Goal: Check status: Check status

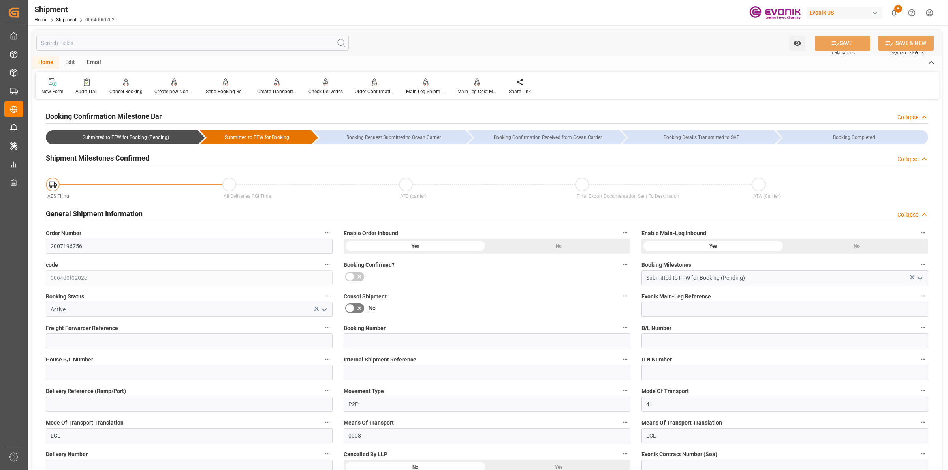
scroll to position [346, 0]
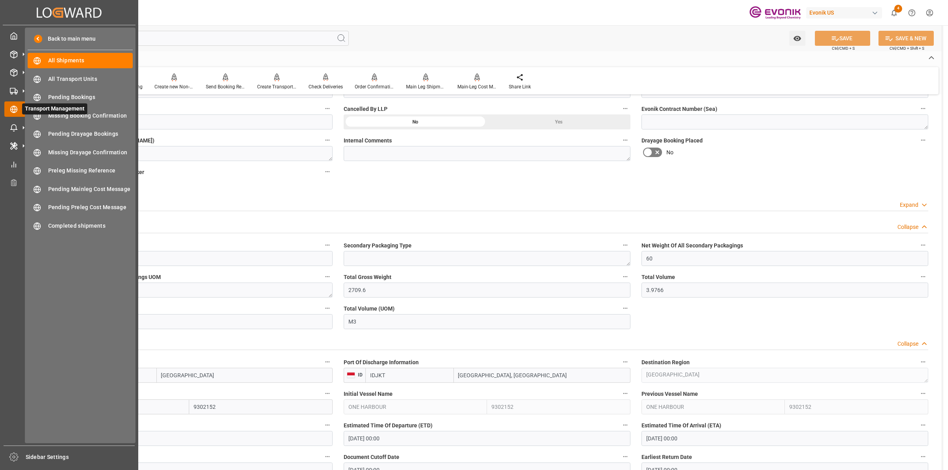
click at [14, 115] on div "Transport Management Transport Management" at bounding box center [69, 109] width 130 height 15
click at [56, 58] on span "All Shipments" at bounding box center [90, 60] width 85 height 8
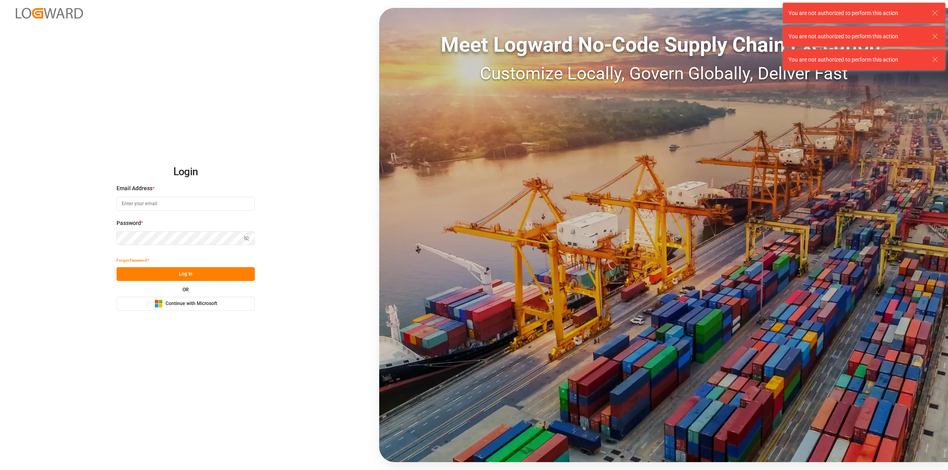
type input "[EMAIL_ADDRESS][DOMAIN_NAME]"
click at [179, 274] on button "Log In" at bounding box center [186, 274] width 138 height 14
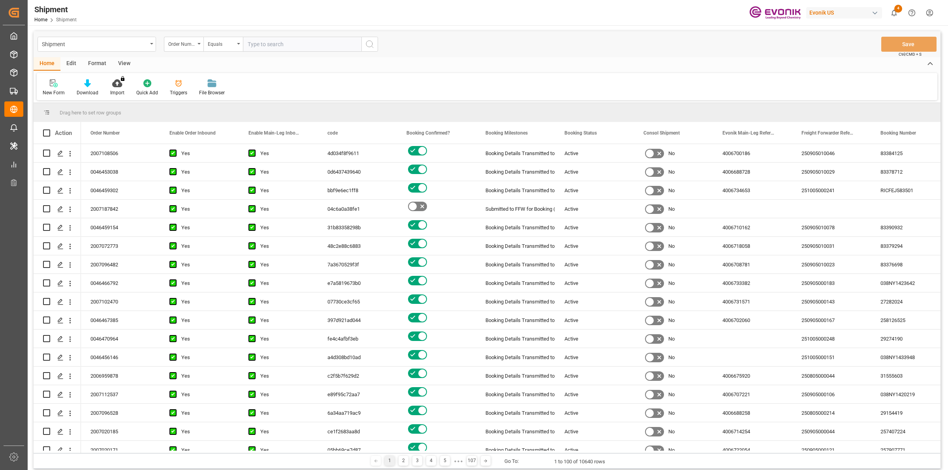
paste input "2007187842"
type input "2007187842"
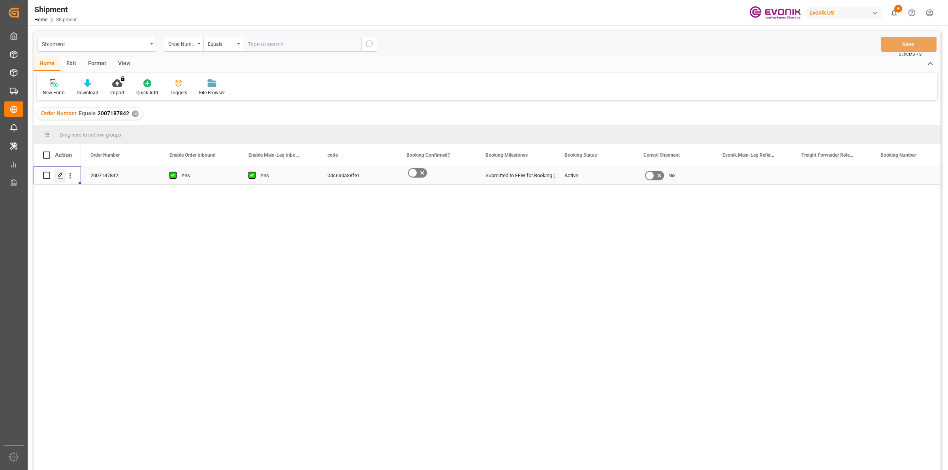
click at [57, 177] on icon "Press SPACE to select this row." at bounding box center [60, 176] width 6 height 6
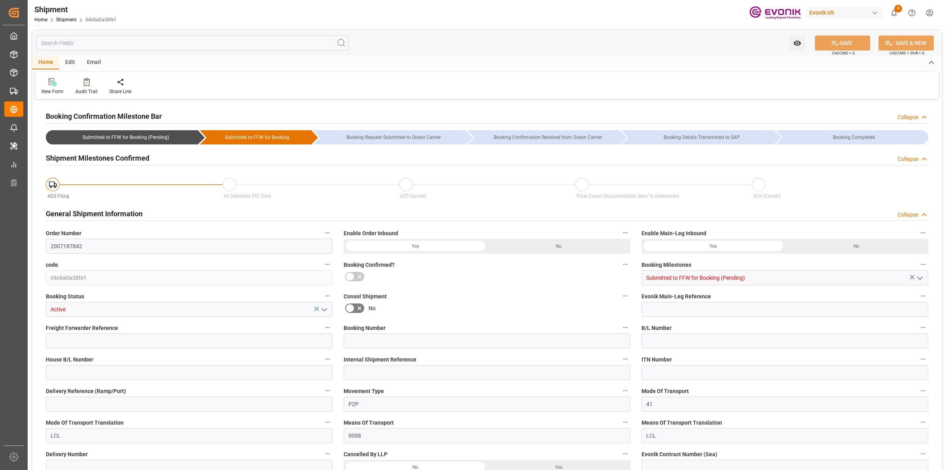
type input "AC Containerline"
type input "Leschaco Inc."
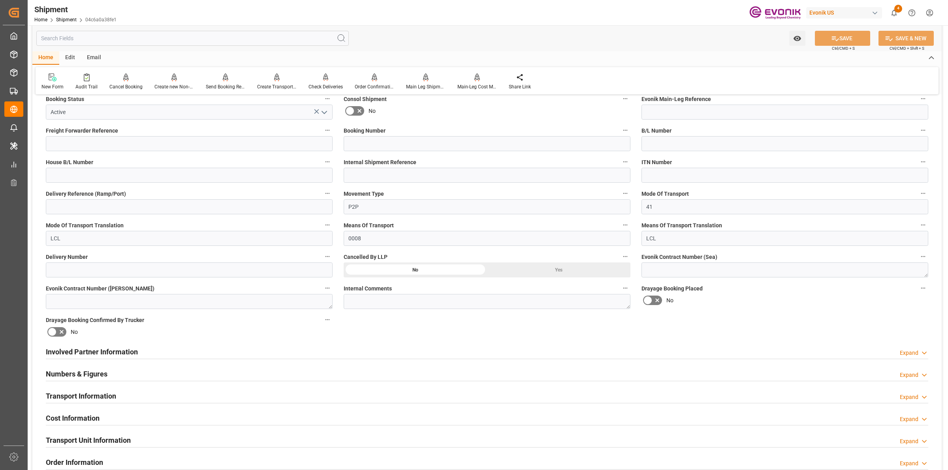
scroll to position [395, 0]
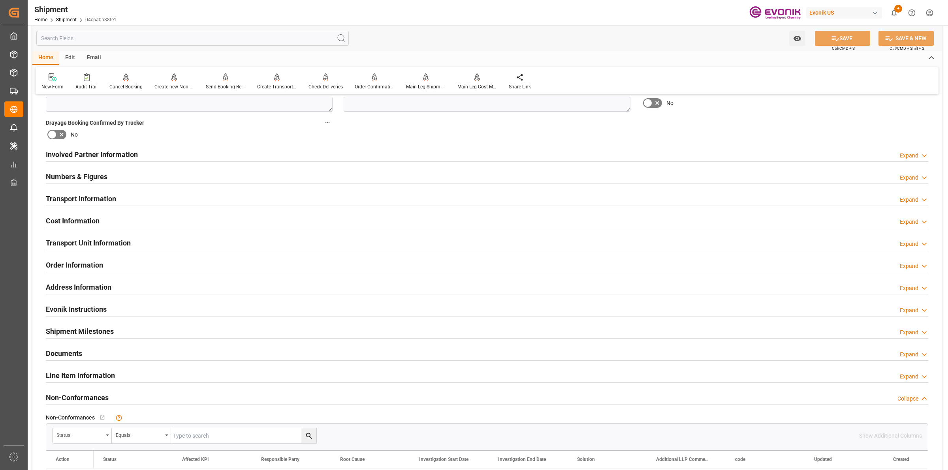
click at [125, 149] on h2 "Involved Partner Information" at bounding box center [92, 154] width 92 height 11
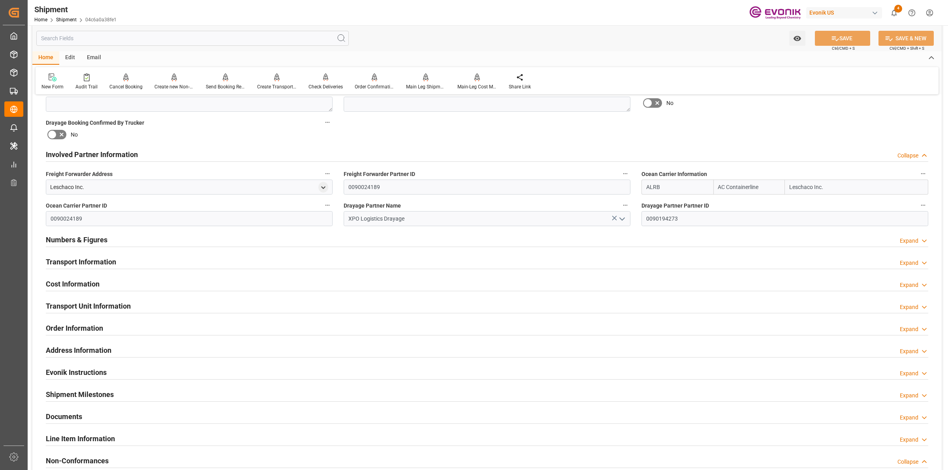
click at [124, 149] on h2 "Involved Partner Information" at bounding box center [92, 154] width 92 height 11
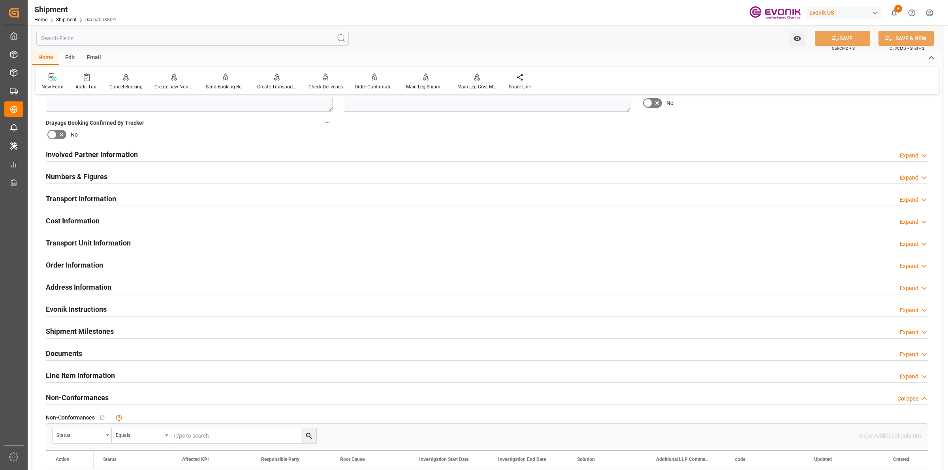
click at [115, 157] on h2 "Involved Partner Information" at bounding box center [92, 154] width 92 height 11
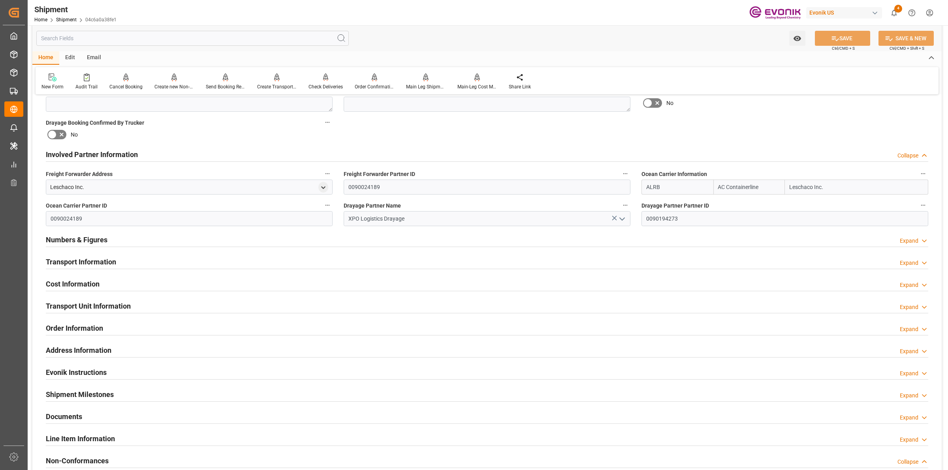
click at [105, 154] on h2 "Involved Partner Information" at bounding box center [92, 154] width 92 height 11
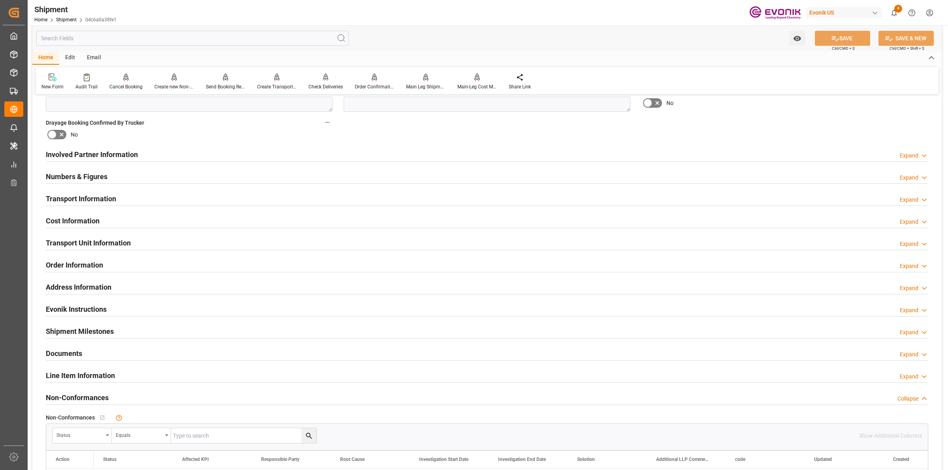
click at [100, 194] on h2 "Transport Information" at bounding box center [81, 199] width 70 height 11
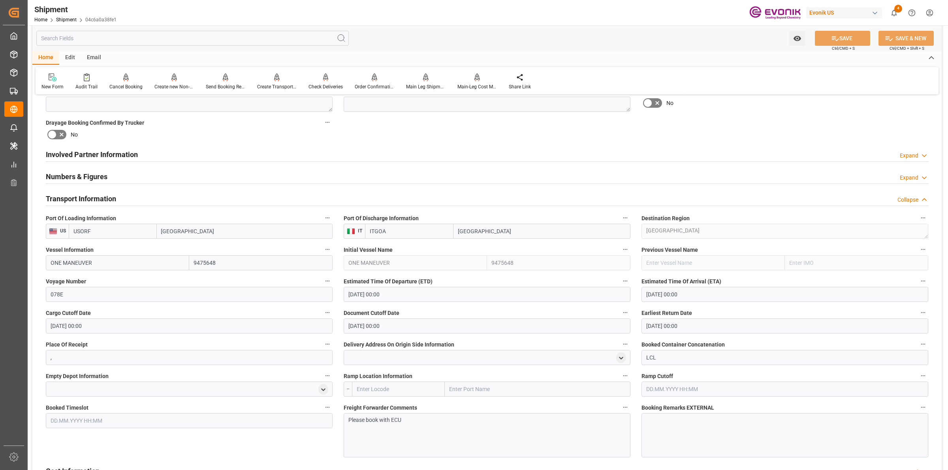
click at [106, 152] on h2 "Involved Partner Information" at bounding box center [92, 154] width 92 height 11
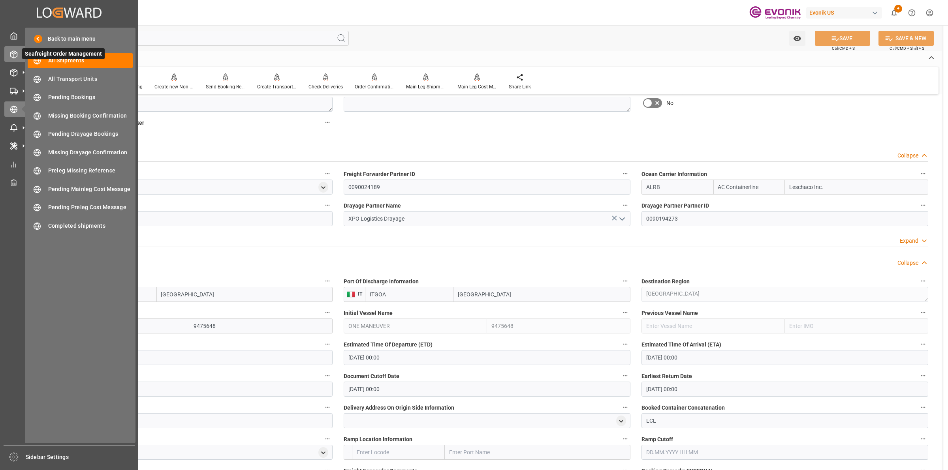
click at [12, 52] on line at bounding box center [13, 53] width 3 height 2
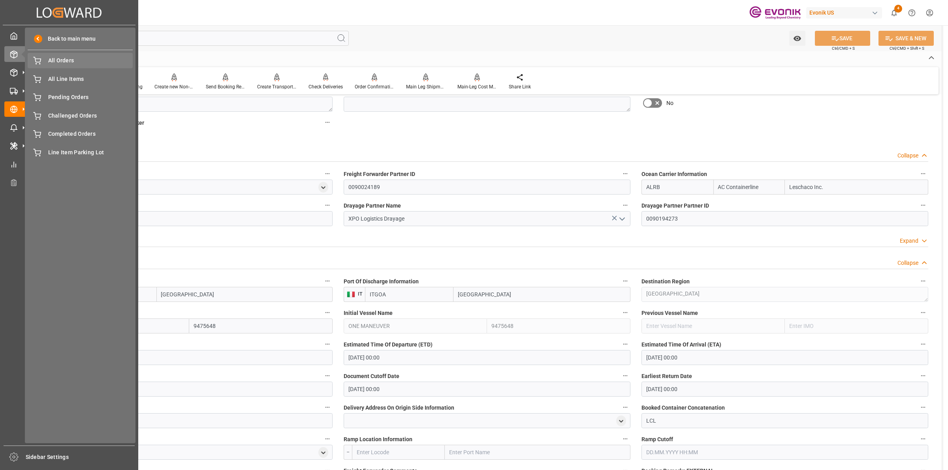
click at [58, 64] on span "All Orders" at bounding box center [90, 60] width 85 height 8
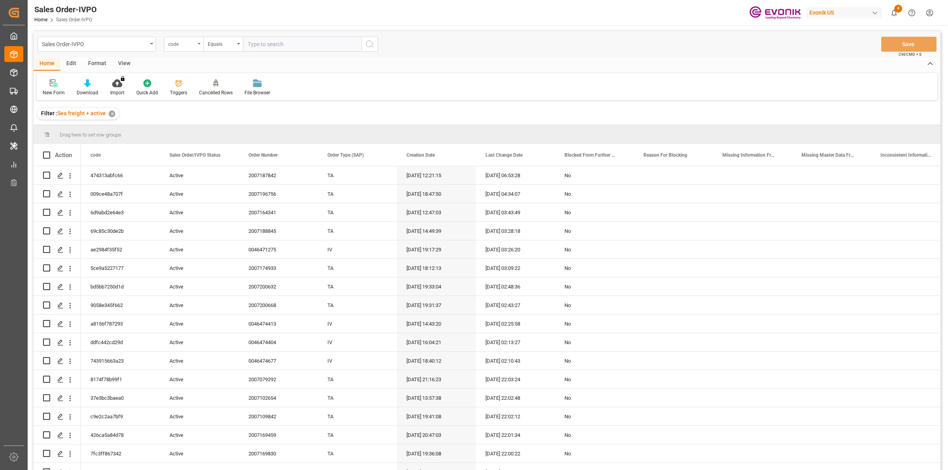
click at [182, 40] on div "code" at bounding box center [181, 43] width 27 height 9
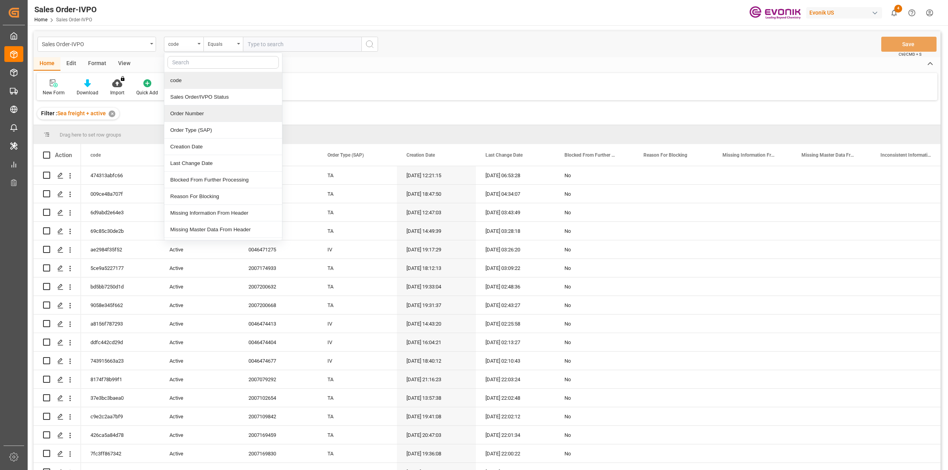
click at [203, 111] on div "Order Number" at bounding box center [223, 113] width 118 height 17
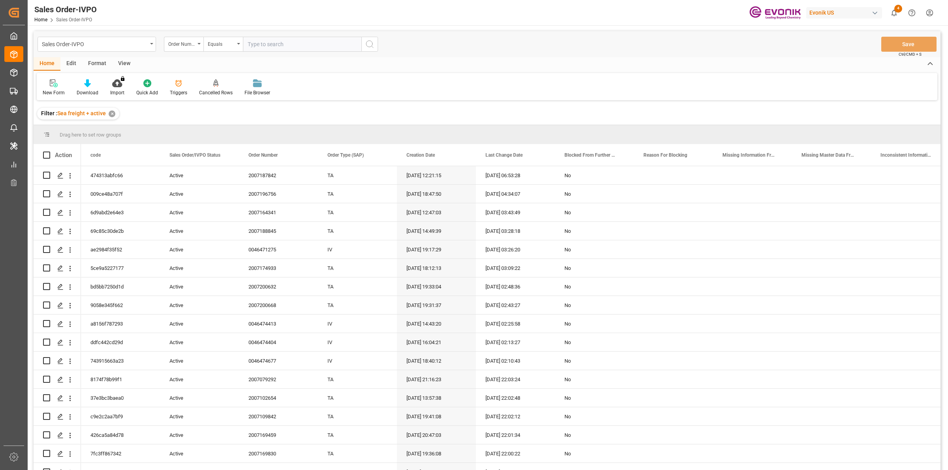
click at [271, 39] on input "text" at bounding box center [302, 44] width 119 height 15
paste input "2007187842"
type input "2007187842"
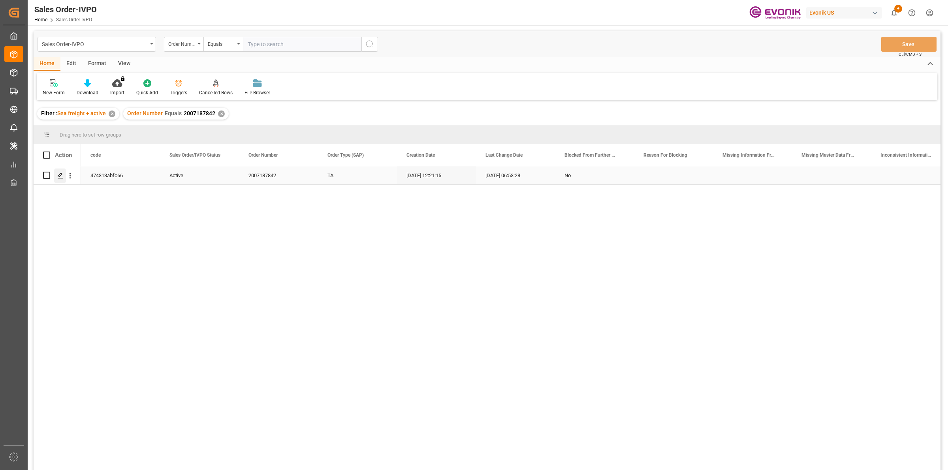
click at [58, 175] on icon "Press SPACE to select this row." at bounding box center [60, 176] width 6 height 6
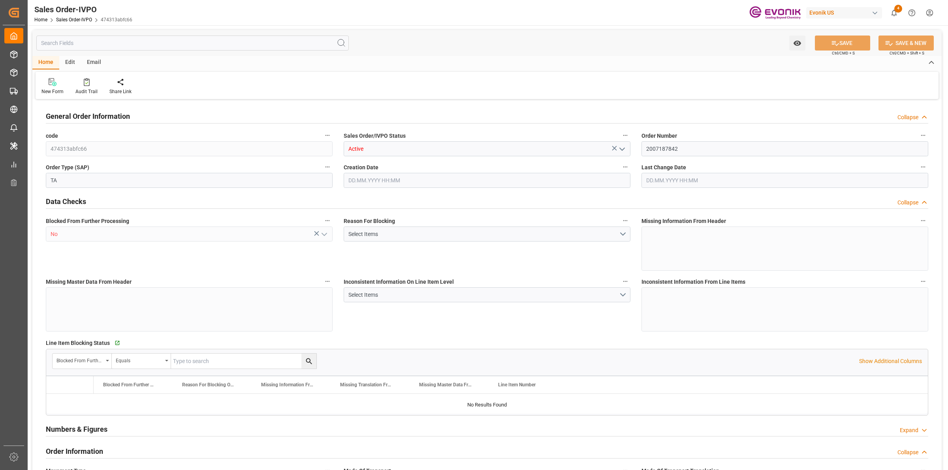
type input "ITGOA"
type input "0"
type input "1"
type input "1715.6"
type input "[DATE] 12:21"
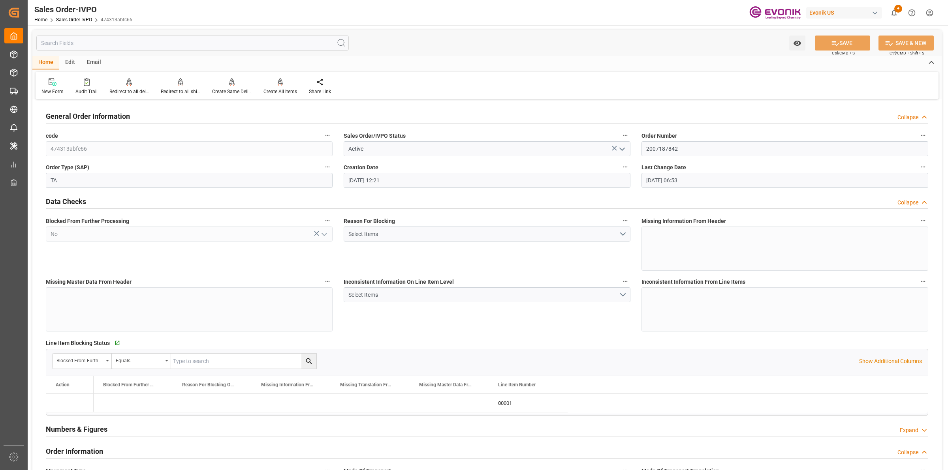
type input "[DATE] 06:53"
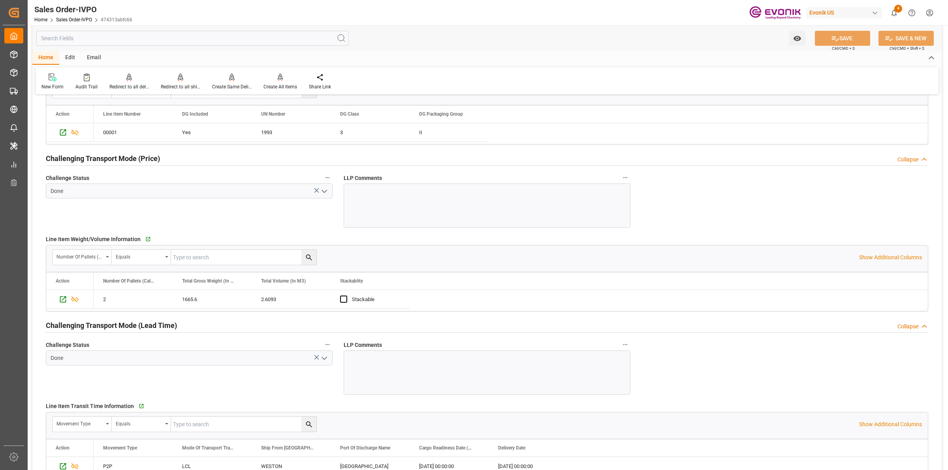
scroll to position [1185, 0]
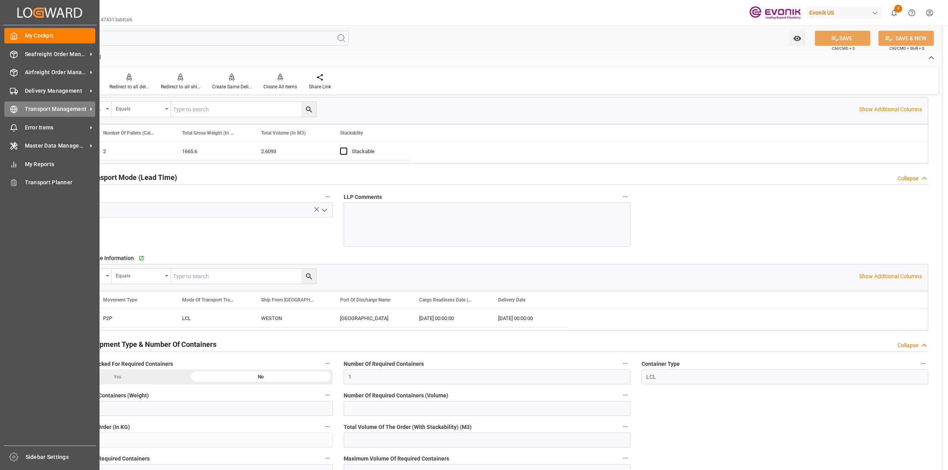
click at [16, 110] on icon at bounding box center [14, 109] width 8 height 8
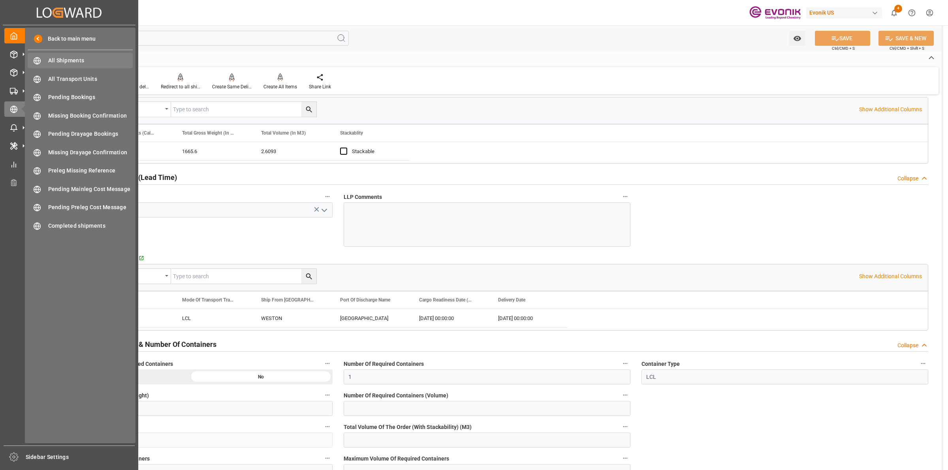
click at [53, 61] on span "All Shipments" at bounding box center [90, 60] width 85 height 8
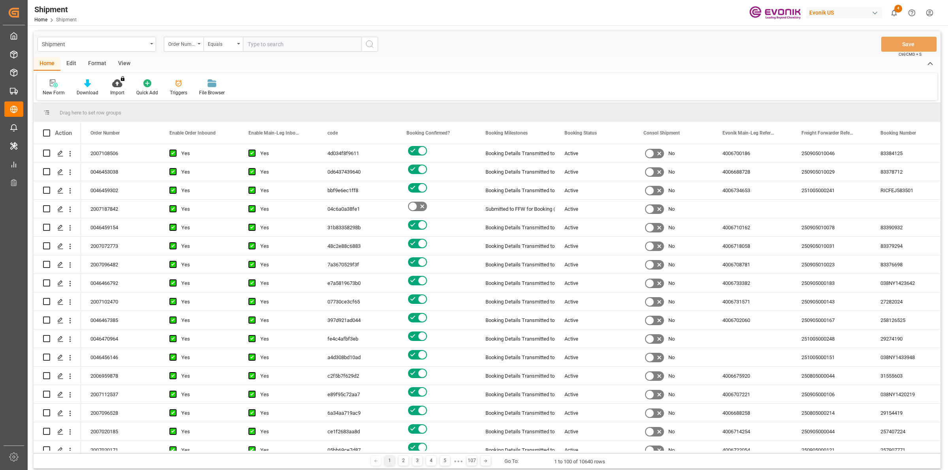
click at [255, 44] on input "text" at bounding box center [302, 44] width 119 height 15
type input "2007187842"
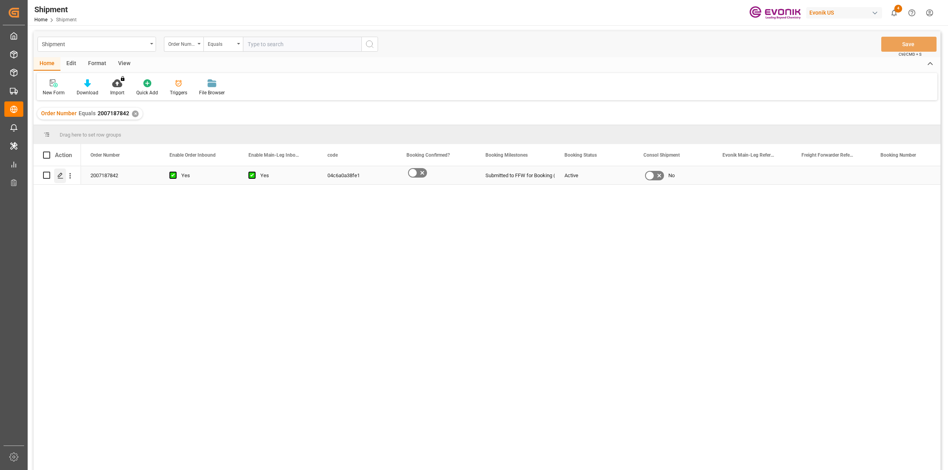
click at [56, 177] on div "Press SPACE to select this row." at bounding box center [60, 176] width 12 height 15
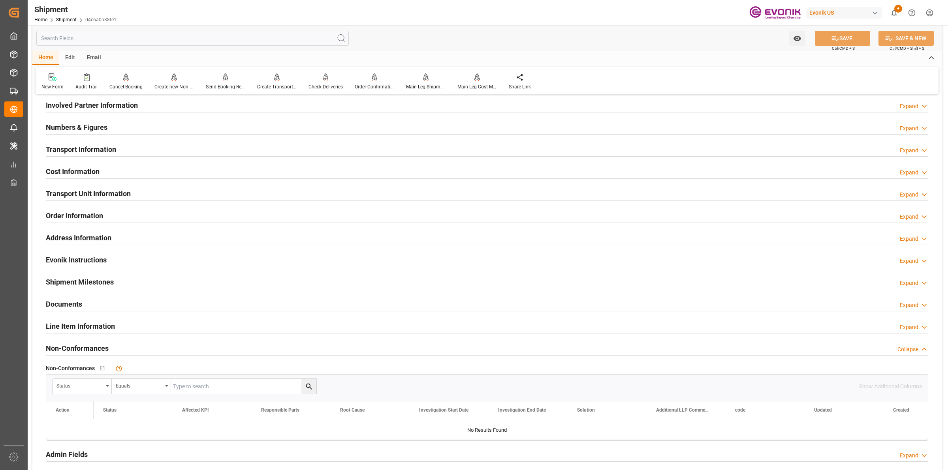
scroll to position [296, 0]
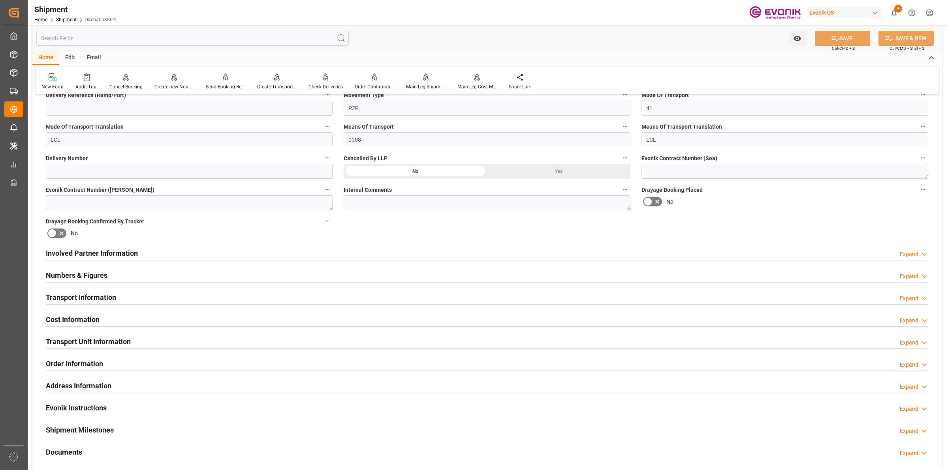
click at [90, 293] on h2 "Transport Information" at bounding box center [81, 297] width 70 height 11
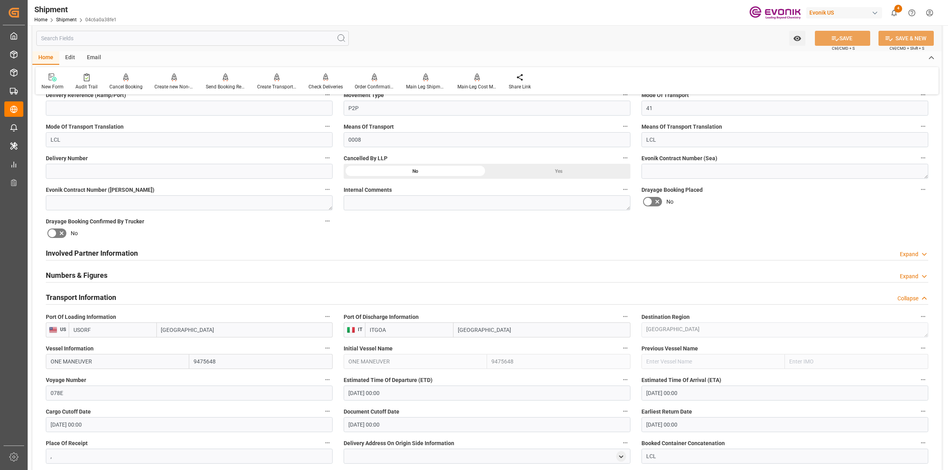
scroll to position [346, 0]
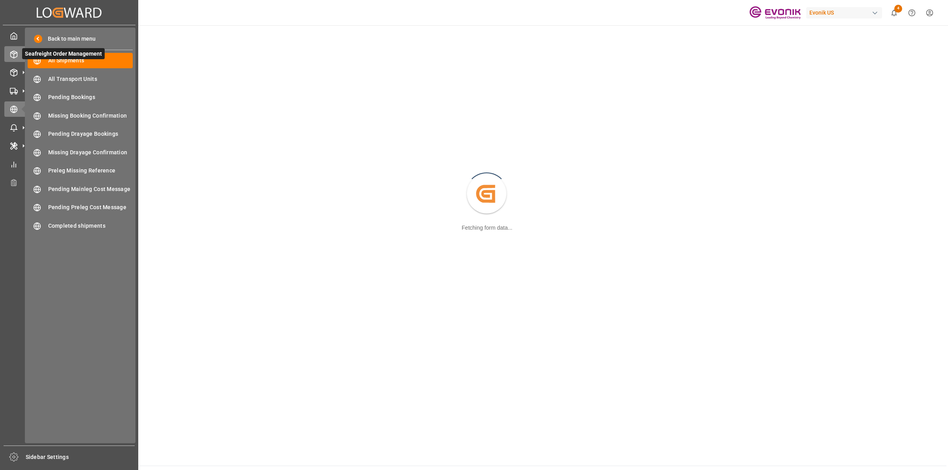
click at [16, 56] on icon at bounding box center [14, 55] width 8 height 8
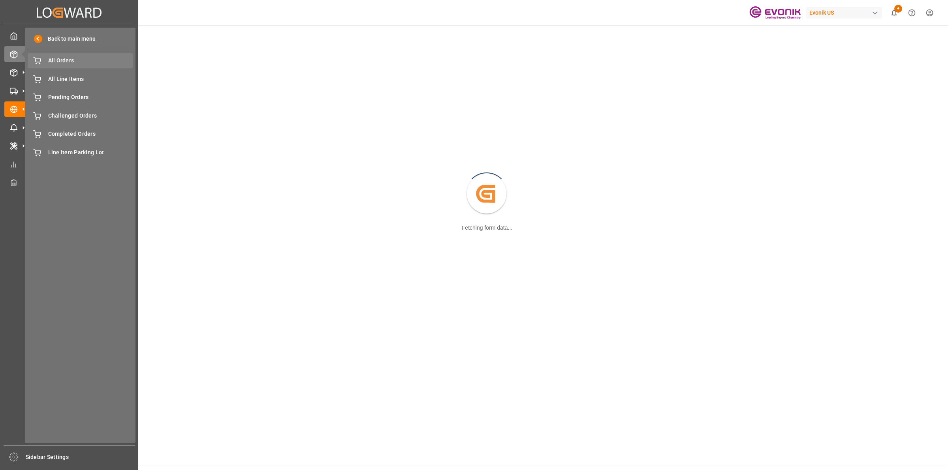
click at [56, 65] on div "All Orders All Orders" at bounding box center [80, 60] width 105 height 15
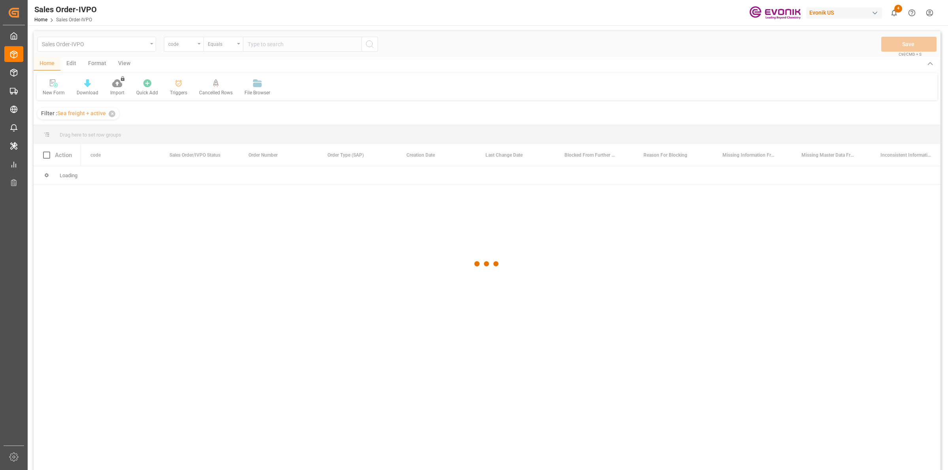
click at [177, 49] on div at bounding box center [487, 264] width 907 height 466
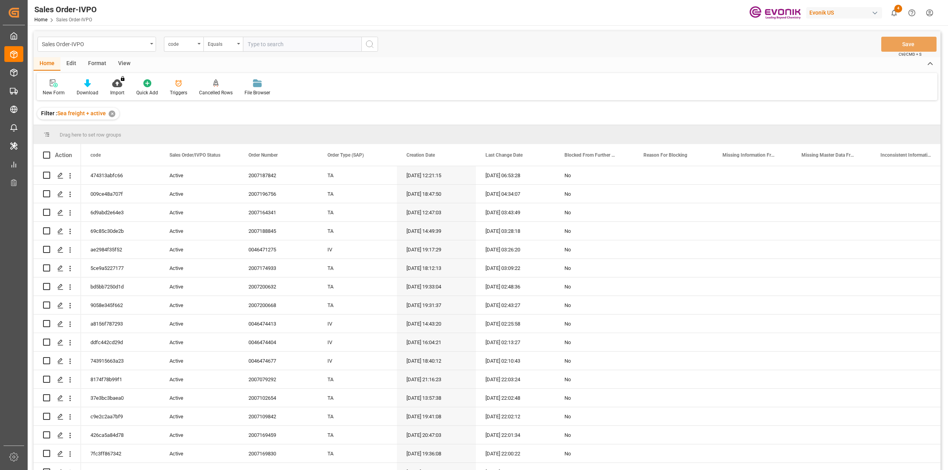
click at [182, 46] on div "code" at bounding box center [181, 43] width 27 height 9
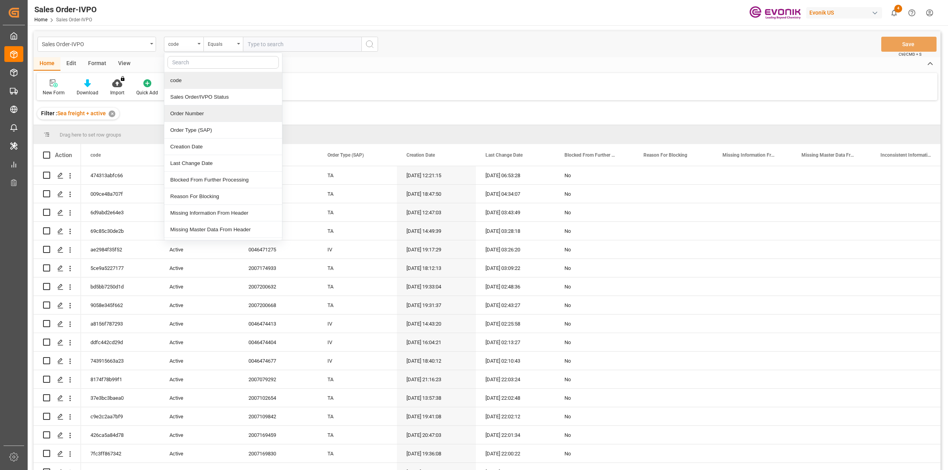
click at [197, 109] on div "Order Number" at bounding box center [223, 113] width 118 height 17
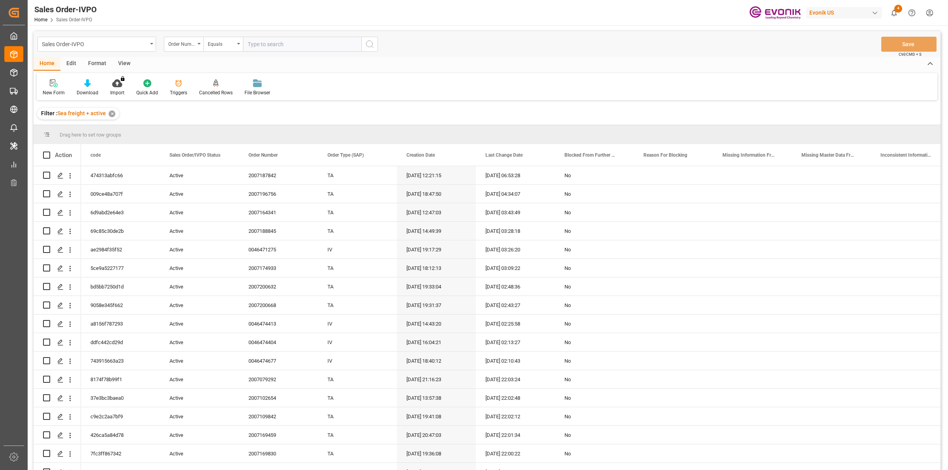
click at [260, 43] on input "text" at bounding box center [302, 44] width 119 height 15
paste input "2007187842"
type input "2007187842"
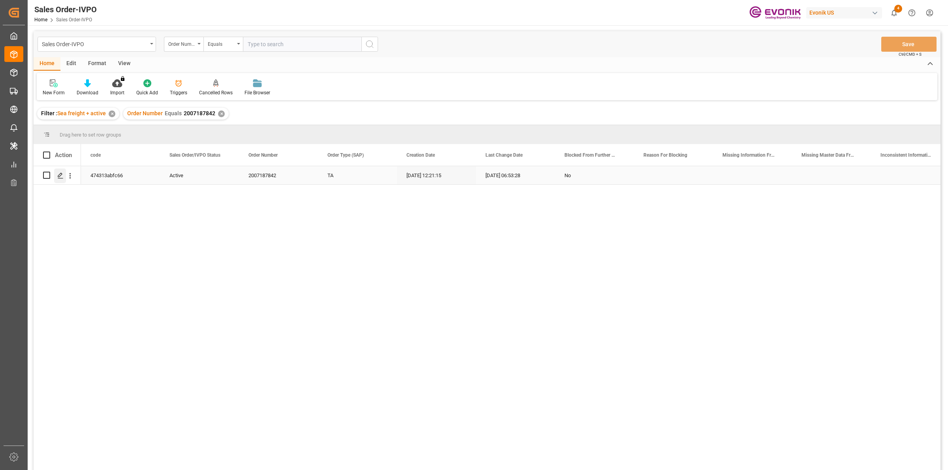
click at [61, 177] on icon "Press SPACE to select this row." at bounding box center [60, 176] width 6 height 6
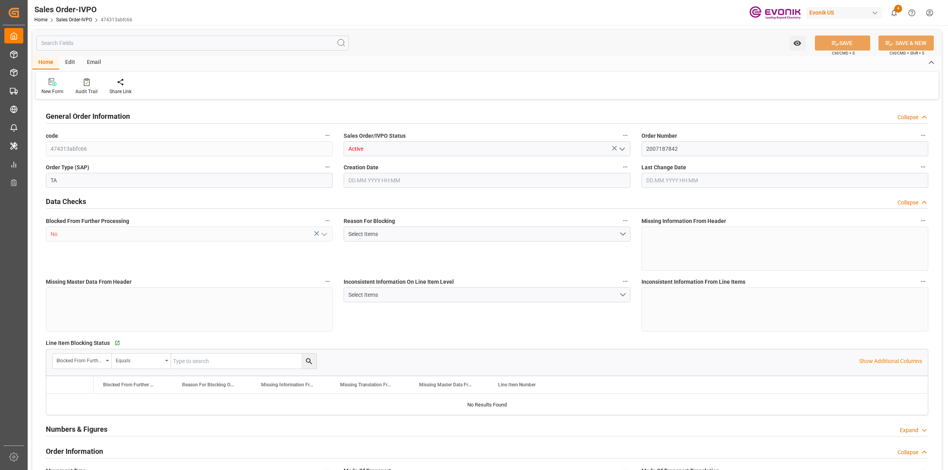
type input "ITGOA"
type input "0"
type input "1"
type input "1715.6"
type input "[DATE] 12:21"
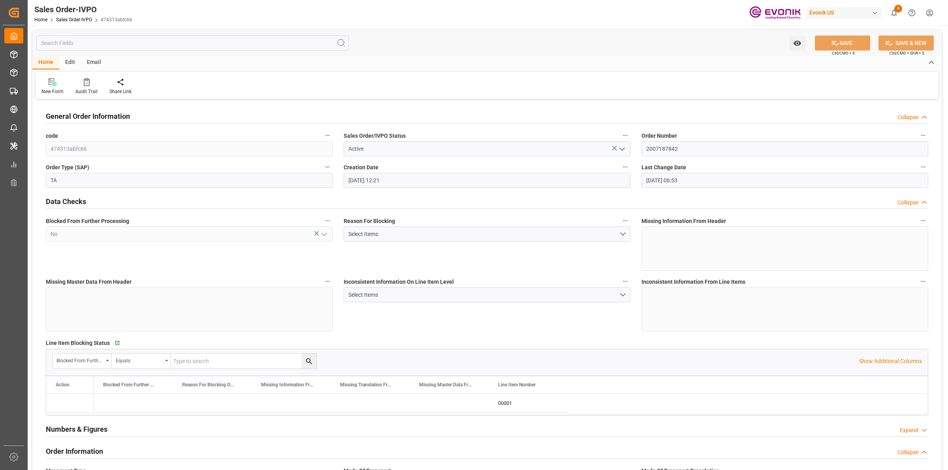
type input "[DATE] 06:53"
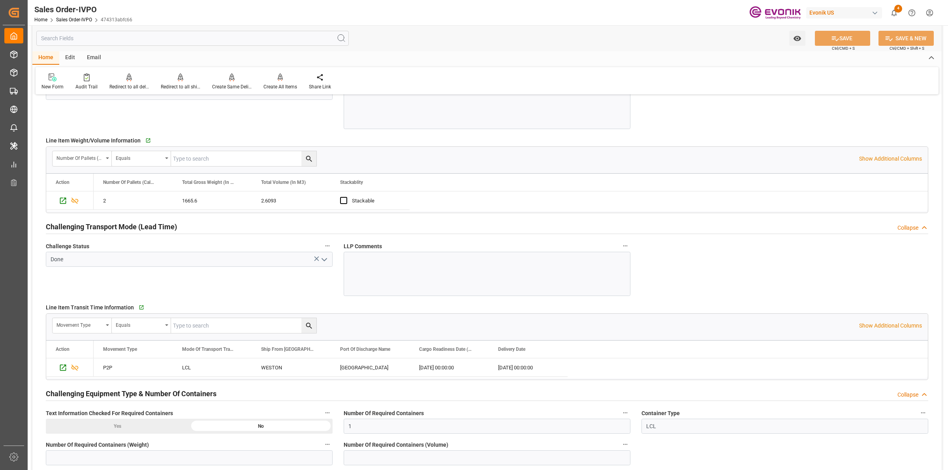
scroll to position [1333, 0]
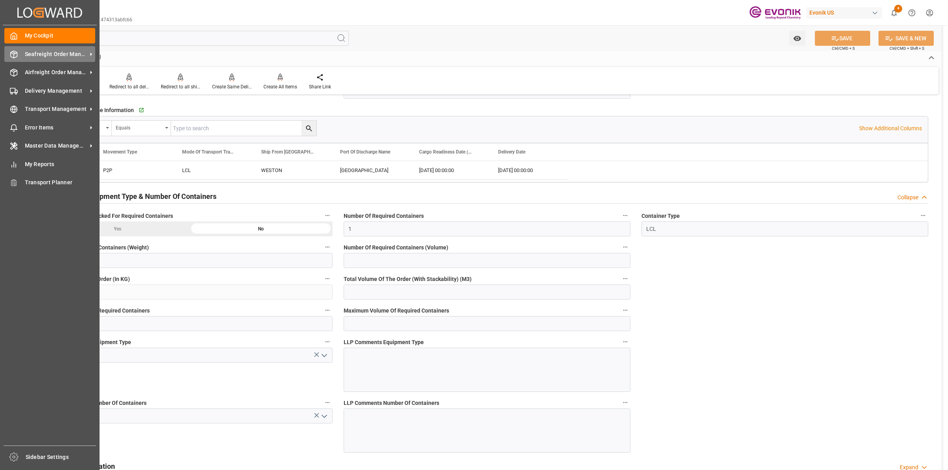
click at [19, 56] on div "Seafreight Order Management Seafreight Order Management" at bounding box center [49, 53] width 91 height 15
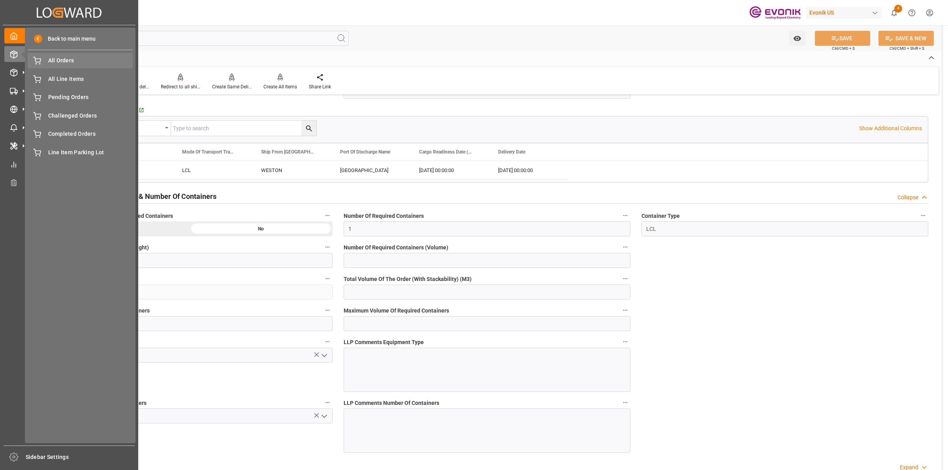
click at [77, 56] on span "All Orders" at bounding box center [90, 60] width 85 height 8
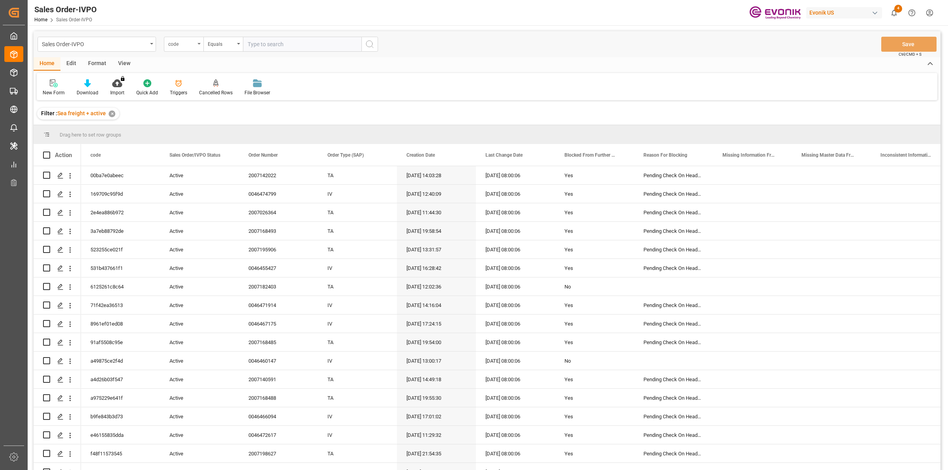
click at [179, 50] on div "code" at bounding box center [184, 44] width 40 height 15
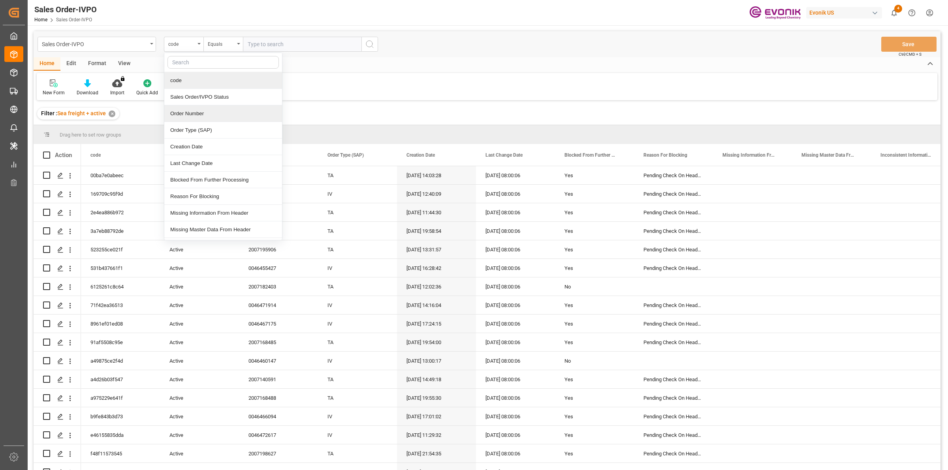
click at [184, 113] on div "Order Number" at bounding box center [223, 113] width 118 height 17
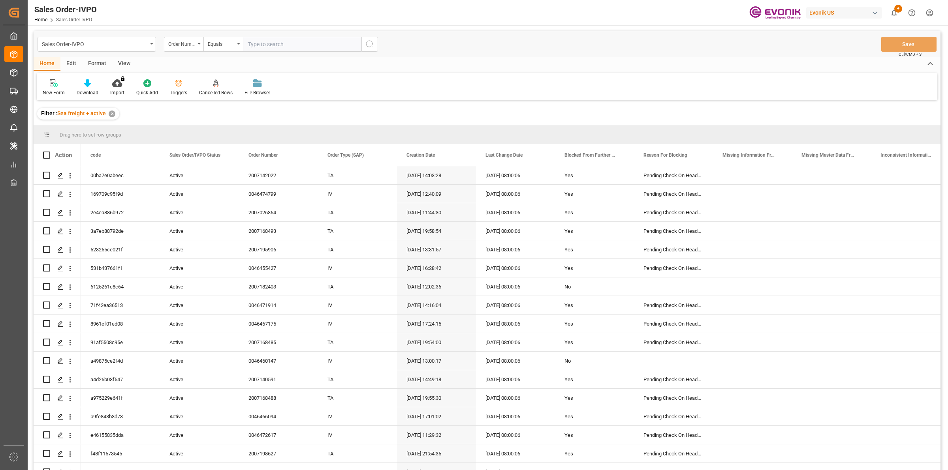
click at [266, 37] on input "text" at bounding box center [302, 44] width 119 height 15
click at [266, 47] on input "text" at bounding box center [302, 44] width 119 height 15
paste input "2007196756"
type input "2007196756"
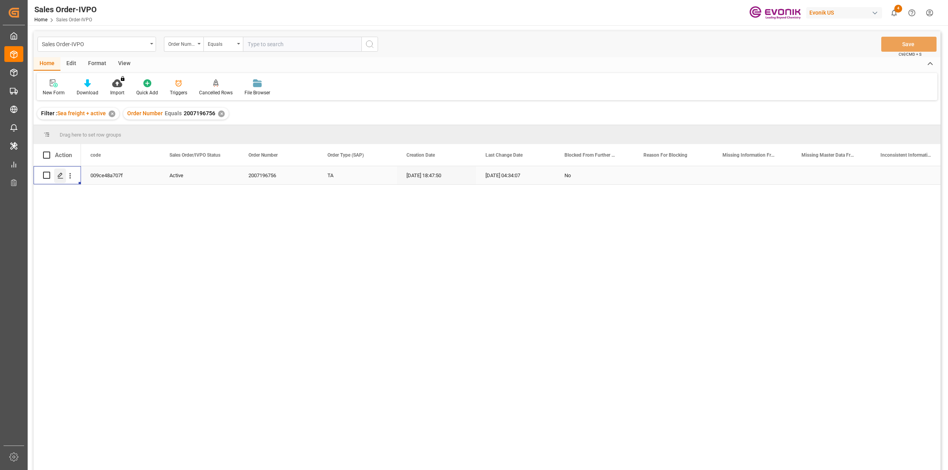
click at [60, 173] on icon "Press SPACE to select this row." at bounding box center [60, 176] width 6 height 6
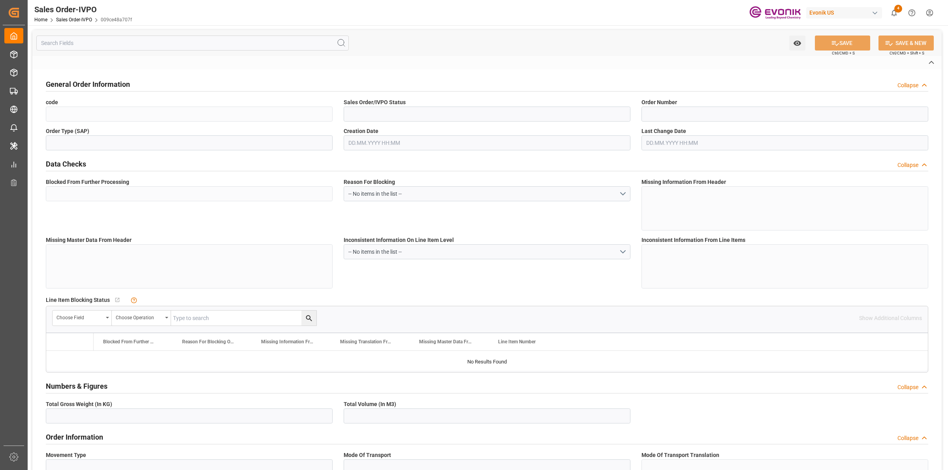
type input "009ce48a707f"
type input "Active"
type input "2007196756"
type input "TA"
type input "No"
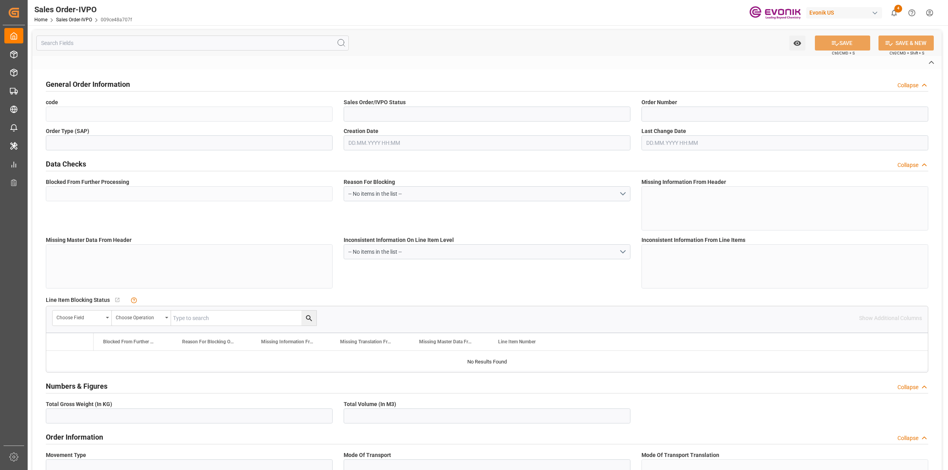
type input "P2P"
type input "41"
type input "LCL"
type input "0008"
type input "LCL"
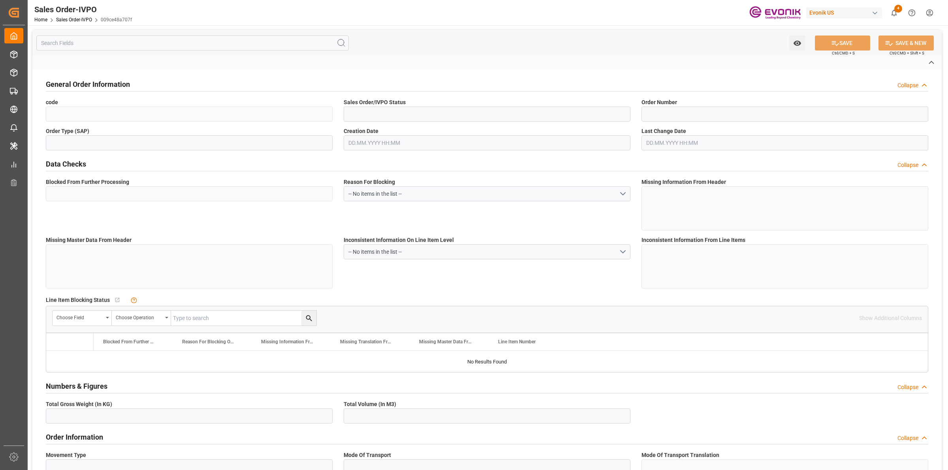
type textarea "No Tank Container"
type input "3000079238"
type input "39"
type input "SP CX ECA"
type input "Specialty Additives"
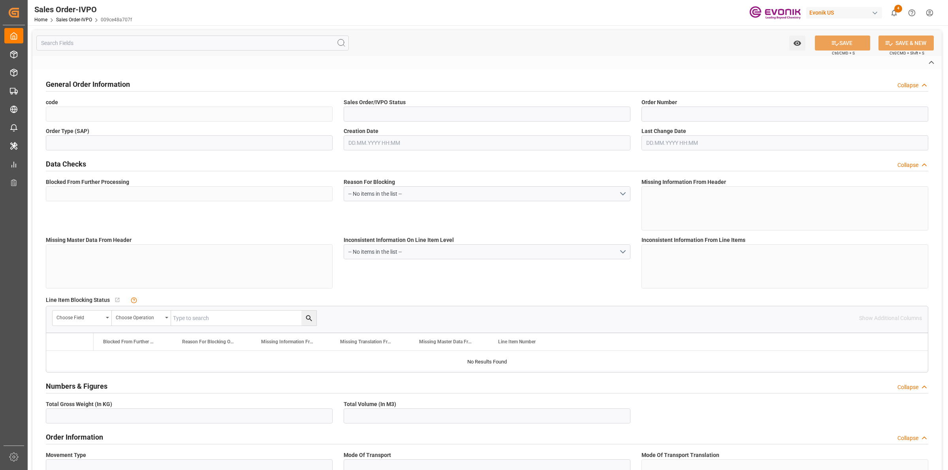
type input "CIF"
type input "JAKARTA"
type input "[GEOGRAPHIC_DATA], [GEOGRAPHIC_DATA]"
type textarea "Not required"
type textarea "DIRECT CONSUMER"
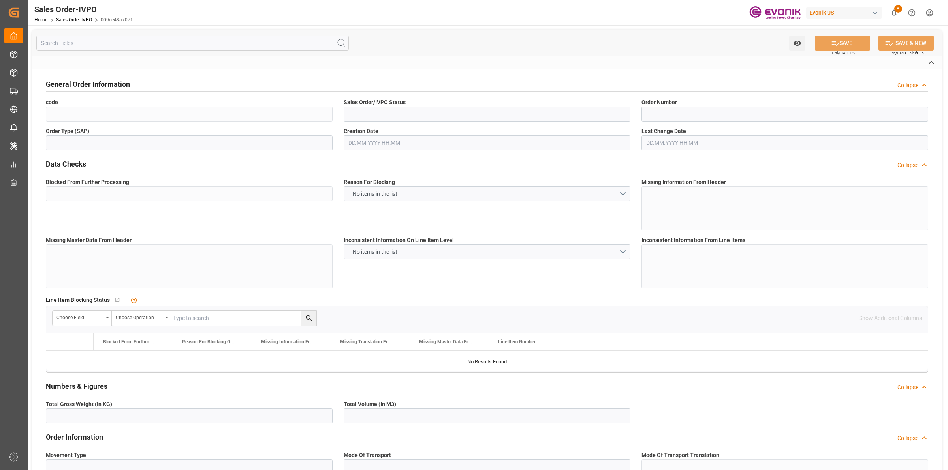
type textarea "0020 2655 5905 2000"
type textarea "ISSUE WAYBILL SURRENDER B/L PLS INDICATE "ON BEHALF OF EVONIK (SEA) PTE. LTD IN…"
type input "ID"
type input "Done"
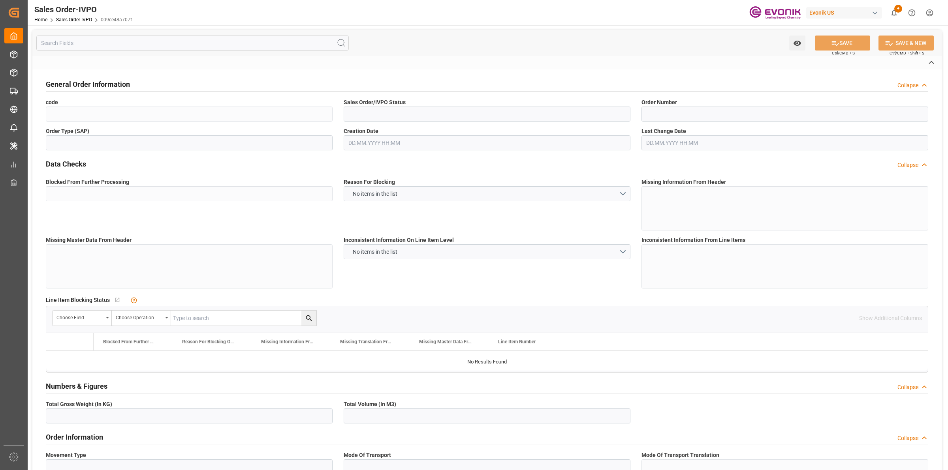
type input "LCL"
type input "Done"
type input "IDJKT"
type input "0"
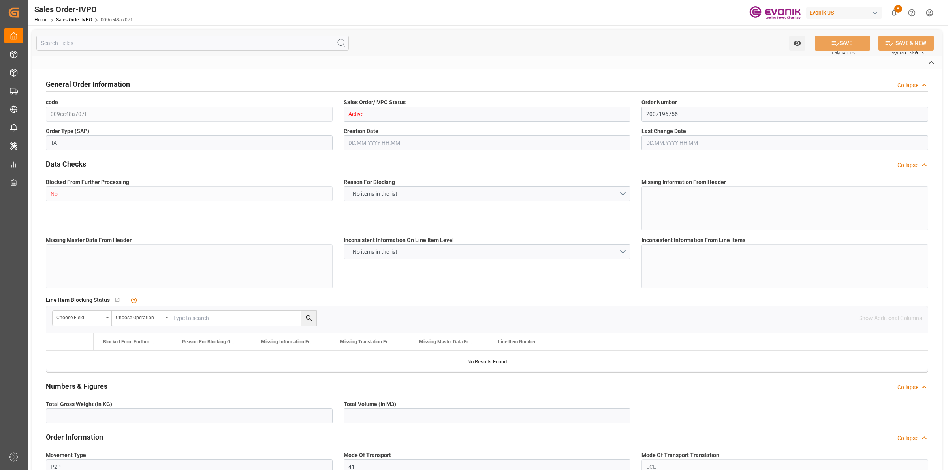
type input "1"
type input "2709.6"
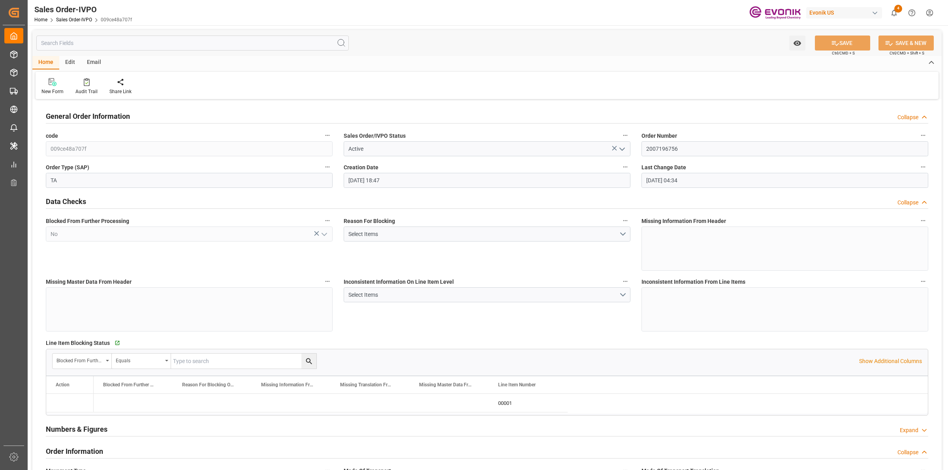
type input "25.09.2025 18:47"
type input "[DATE] 04:34"
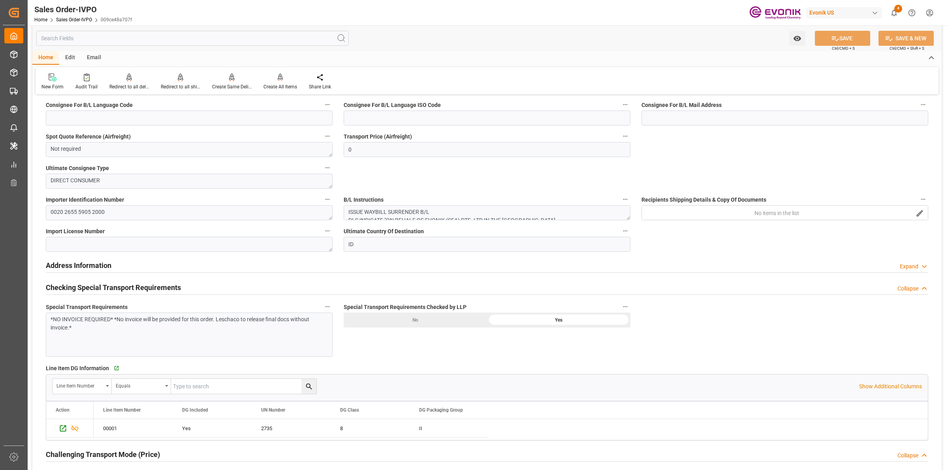
scroll to position [889, 0]
